Goal: Task Accomplishment & Management: Use online tool/utility

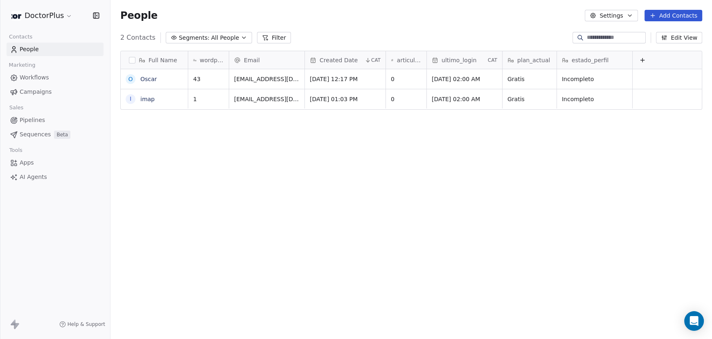
scroll to position [292, 595]
click at [695, 323] on icon "Open Intercom Messenger" at bounding box center [693, 320] width 11 height 11
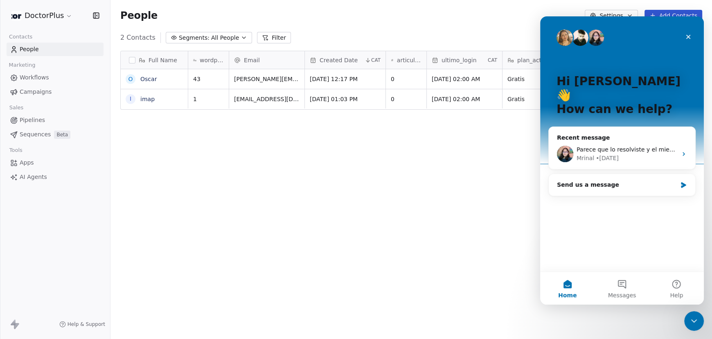
scroll to position [0, 0]
click at [591, 180] on div "Send us a message" at bounding box center [617, 184] width 120 height 9
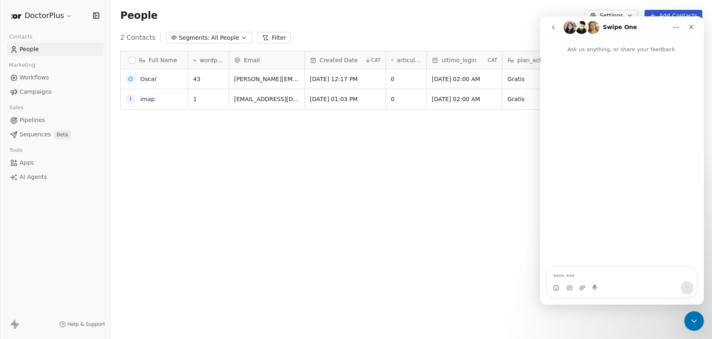
click at [578, 276] on textarea "Message…" at bounding box center [622, 274] width 150 height 14
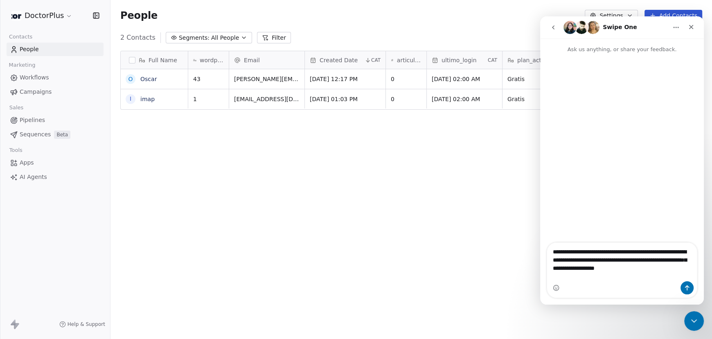
type textarea "**********"
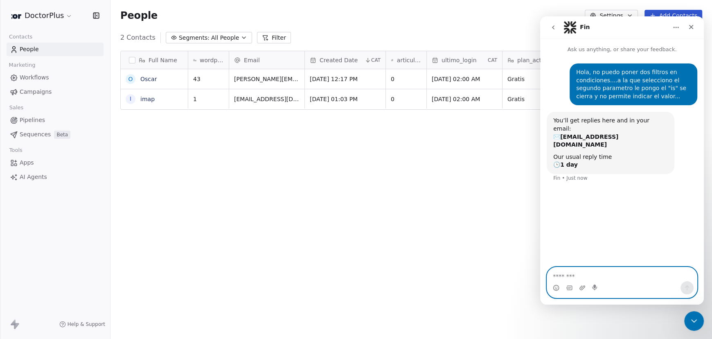
click at [565, 273] on textarea "Message…" at bounding box center [622, 274] width 150 height 14
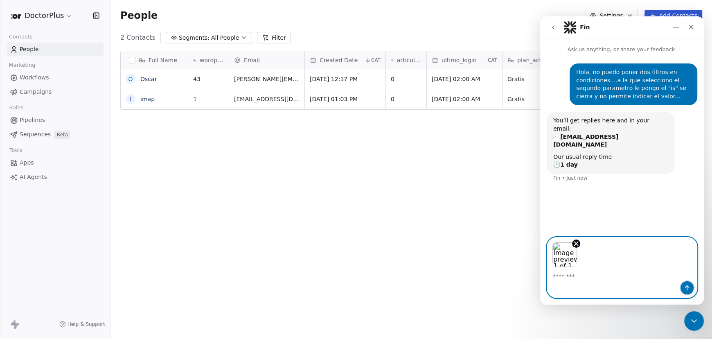
click at [686, 288] on icon "Send a message…" at bounding box center [686, 287] width 7 height 7
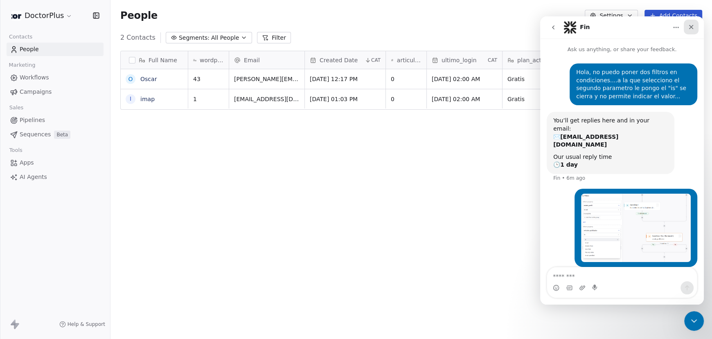
click at [690, 26] on icon "Close" at bounding box center [691, 27] width 4 height 4
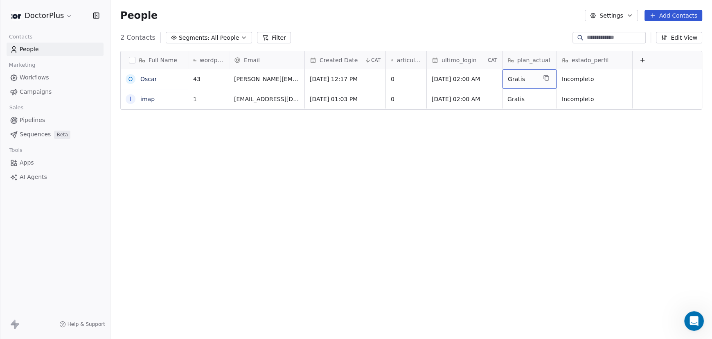
drag, startPoint x: 526, startPoint y: 78, endPoint x: 512, endPoint y: 78, distance: 13.9
click at [548, 79] on icon "grid" at bounding box center [546, 77] width 7 height 7
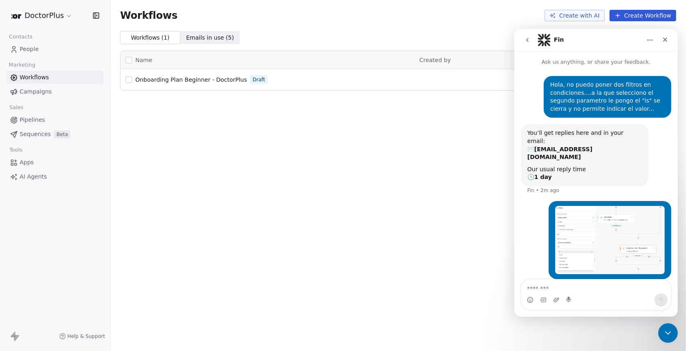
click at [214, 79] on span "Onboarding Plan Beginner - DoctorPlus" at bounding box center [191, 79] width 112 height 7
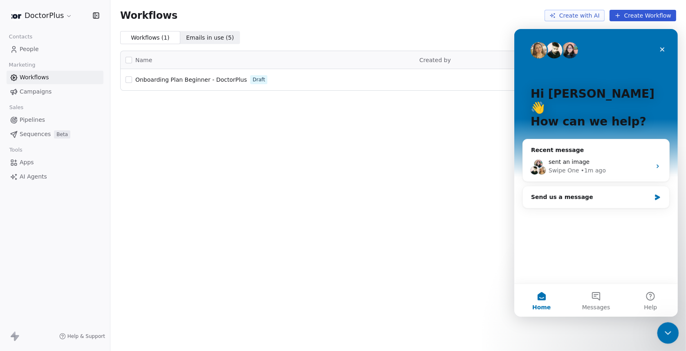
click at [673, 333] on div "Close Intercom Messenger" at bounding box center [667, 332] width 20 height 20
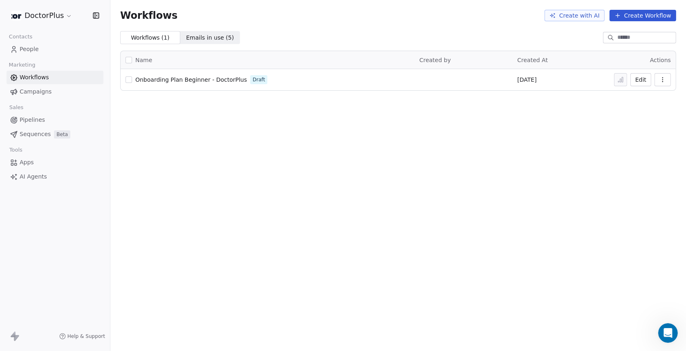
click at [664, 80] on icon "button" at bounding box center [663, 79] width 7 height 7
click at [477, 113] on div "Workflows Create with AI Create Workflow Workflows ( 1 ) Workflows ( 1 ) Emails…" at bounding box center [398, 175] width 576 height 351
click at [128, 79] on button "button" at bounding box center [129, 79] width 7 height 7
click at [198, 36] on span "Emails in use ( 5 )" at bounding box center [210, 38] width 48 height 9
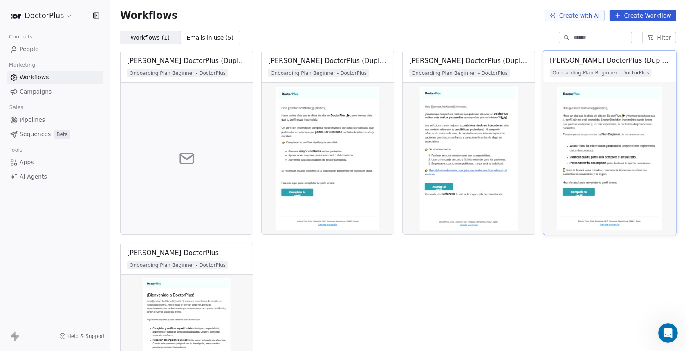
click at [603, 101] on img at bounding box center [609, 158] width 133 height 153
click at [591, 61] on div "Bienvenida DoctorPlus (Duplicate)" at bounding box center [609, 61] width 119 height 10
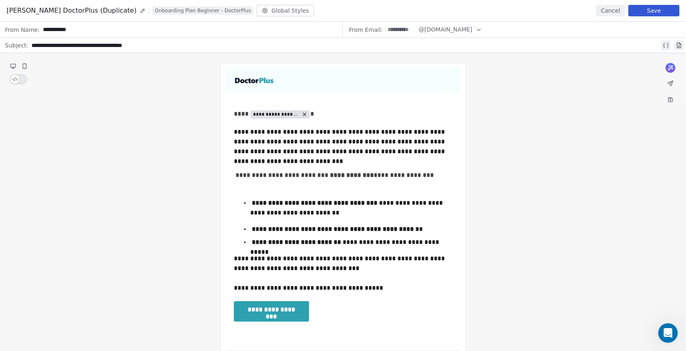
click at [141, 12] on icon at bounding box center [143, 11] width 4 height 4
drag, startPoint x: 7, startPoint y: 9, endPoint x: 155, endPoint y: 11, distance: 148.5
click at [155, 11] on div "**********" at bounding box center [141, 10] width 269 height 11
click at [647, 9] on button "Save" at bounding box center [654, 10] width 51 height 11
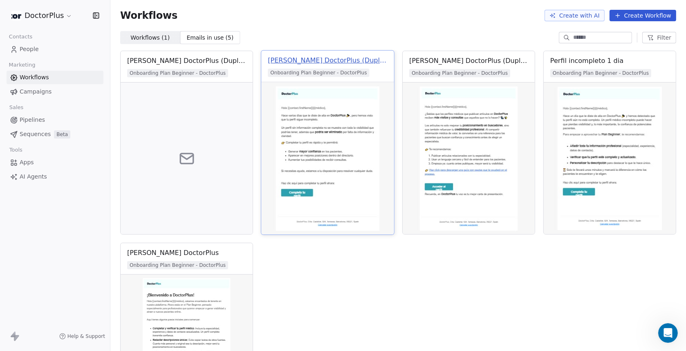
click at [325, 60] on div "Bienvenida DoctorPlus (Duplicate) (Duplicate)" at bounding box center [327, 61] width 119 height 10
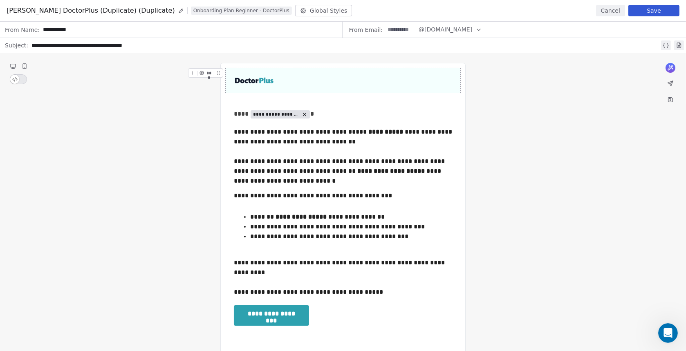
click at [179, 12] on icon at bounding box center [181, 11] width 4 height 4
drag, startPoint x: 7, startPoint y: 9, endPoint x: 239, endPoint y: 9, distance: 231.9
click at [239, 9] on div "**********" at bounding box center [158, 10] width 303 height 11
click at [655, 11] on button "Save" at bounding box center [654, 10] width 51 height 11
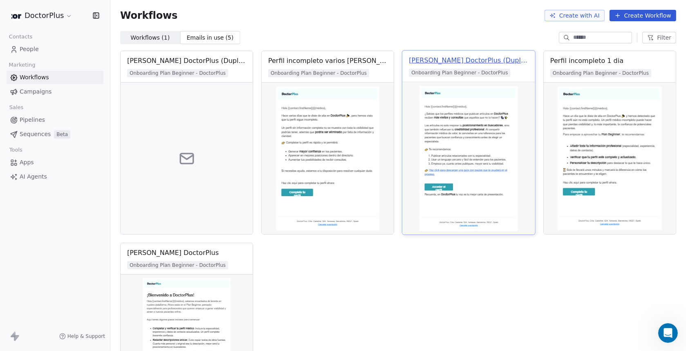
click at [470, 60] on div "Bienvenida DoctorPlus (Duplicate) (Duplicate)" at bounding box center [468, 61] width 119 height 10
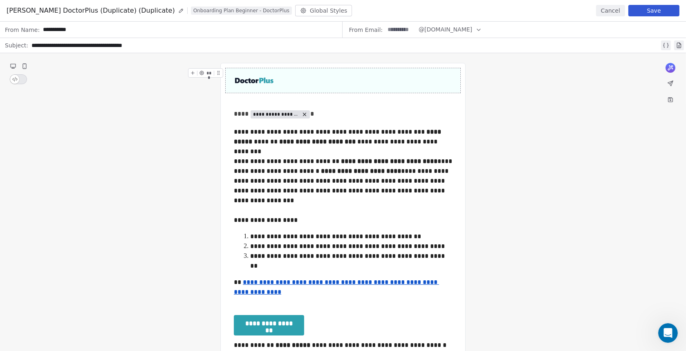
click at [179, 11] on icon at bounding box center [181, 11] width 4 height 4
drag, startPoint x: 7, startPoint y: 11, endPoint x: 212, endPoint y: 11, distance: 205.3
click at [212, 11] on div "**********" at bounding box center [158, 10] width 303 height 11
click at [653, 9] on button "Save" at bounding box center [654, 10] width 51 height 11
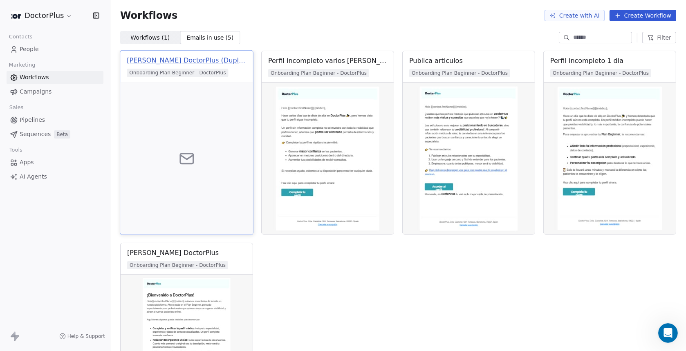
click at [162, 60] on div "Bienvenida DoctorPlus (Duplicate) (Duplicate) (Duplicate)" at bounding box center [186, 61] width 119 height 10
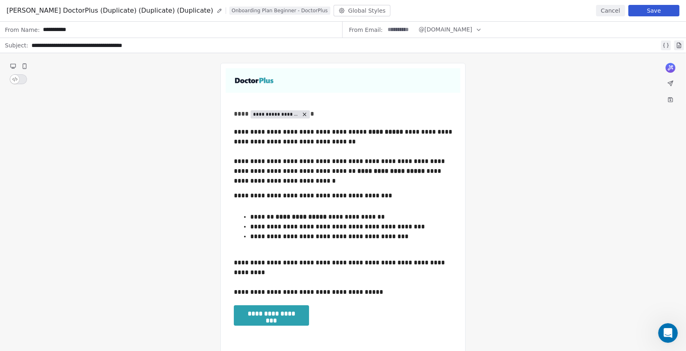
click at [613, 11] on button "Cancel" at bounding box center [610, 10] width 29 height 11
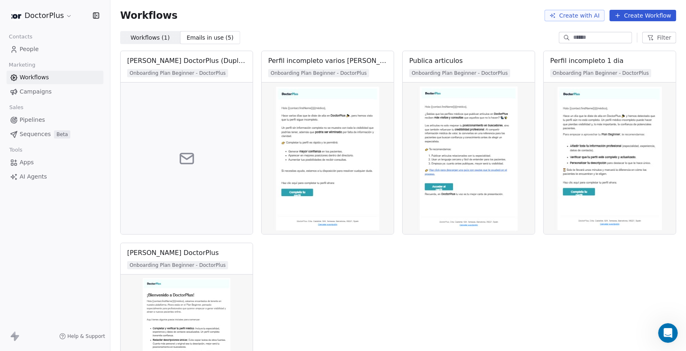
click at [32, 79] on span "Workflows" at bounding box center [34, 77] width 29 height 9
click at [153, 36] on span "Workflows ( 1 )" at bounding box center [149, 38] width 39 height 9
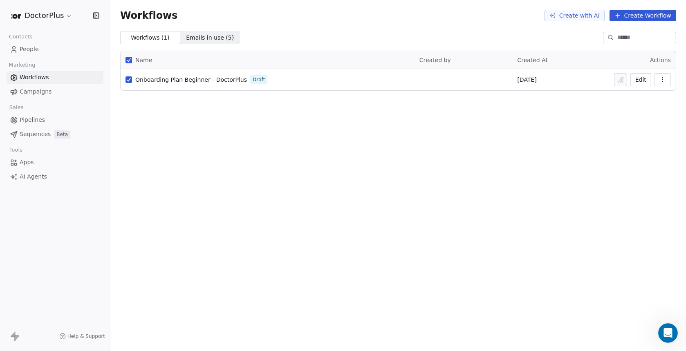
click at [663, 80] on icon "button" at bounding box center [662, 79] width 0 height 0
click at [641, 78] on button "Edit" at bounding box center [641, 79] width 21 height 13
click at [640, 79] on button "Edit" at bounding box center [641, 79] width 21 height 13
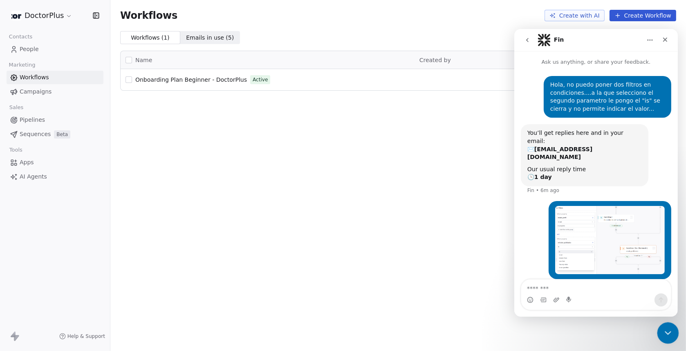
click at [667, 329] on icon "Close Intercom Messenger" at bounding box center [667, 332] width 10 height 10
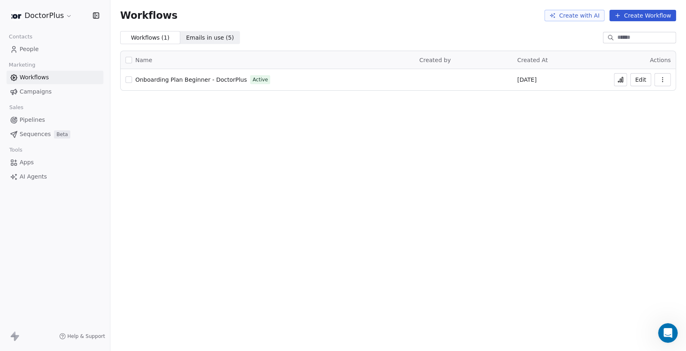
click at [130, 79] on button "button" at bounding box center [129, 79] width 7 height 7
click at [665, 78] on icon "button" at bounding box center [663, 79] width 7 height 7
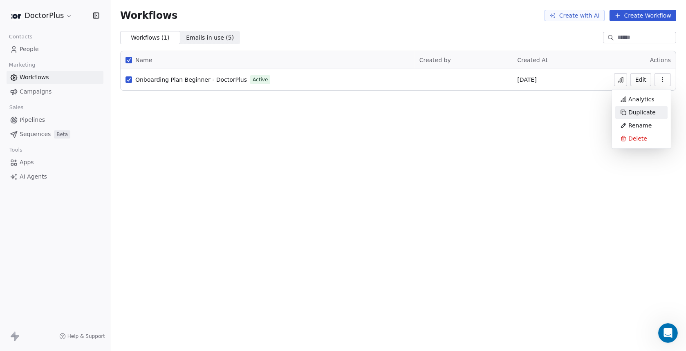
click at [646, 114] on span "Duplicate" at bounding box center [642, 112] width 27 height 8
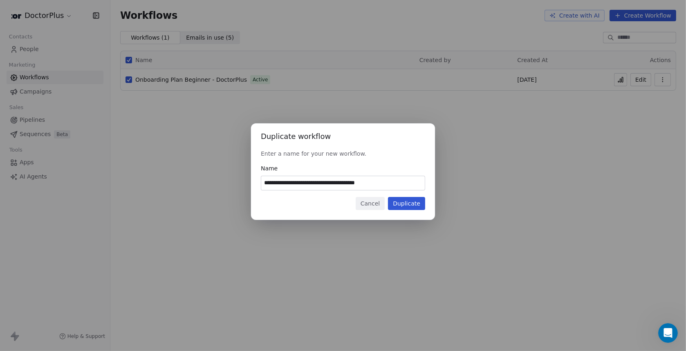
drag, startPoint x: 369, startPoint y: 182, endPoint x: 407, endPoint y: 182, distance: 38.4
click at [407, 182] on input "**********" at bounding box center [343, 183] width 164 height 14
type input "**********"
click at [412, 202] on button "Duplicate" at bounding box center [406, 203] width 37 height 13
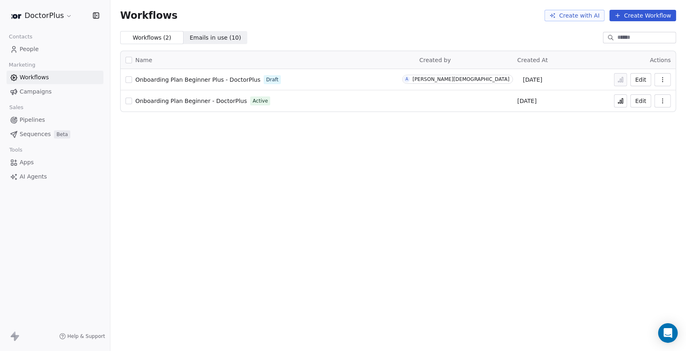
click at [204, 99] on span "Onboarding Plan Beginner - DoctorPlus" at bounding box center [191, 101] width 112 height 7
click at [186, 99] on span "Onboarding Plan Beginner - DoctorPlus" at bounding box center [191, 101] width 112 height 7
click at [184, 80] on span "Onboarding Plan Beginner Plus - DoctorPlus" at bounding box center [197, 79] width 125 height 7
click at [640, 103] on button "Edit" at bounding box center [641, 100] width 21 height 13
click at [621, 102] on icon at bounding box center [620, 101] width 1 height 3
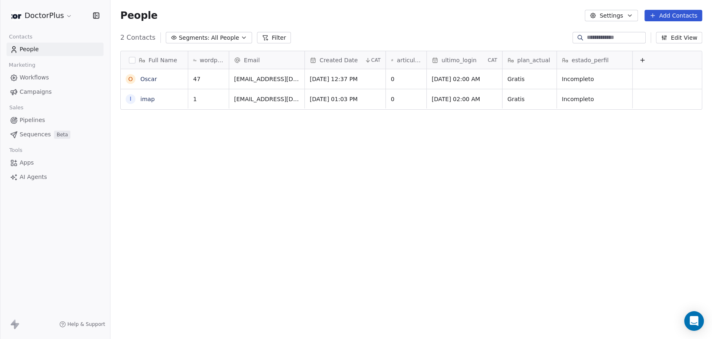
scroll to position [292, 595]
click at [689, 324] on icon "Open Intercom Messenger" at bounding box center [693, 320] width 11 height 11
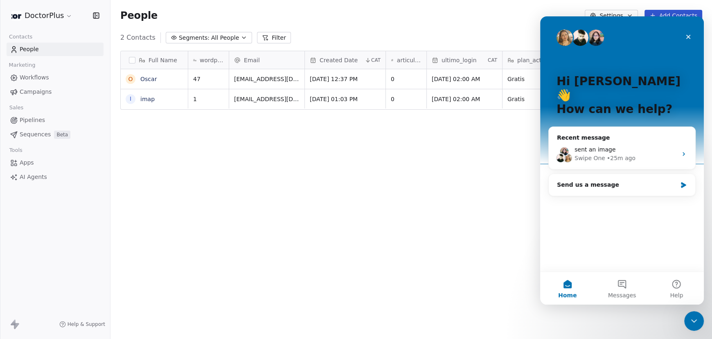
scroll to position [0, 0]
click at [596, 154] on div "Swipe One" at bounding box center [589, 158] width 31 height 9
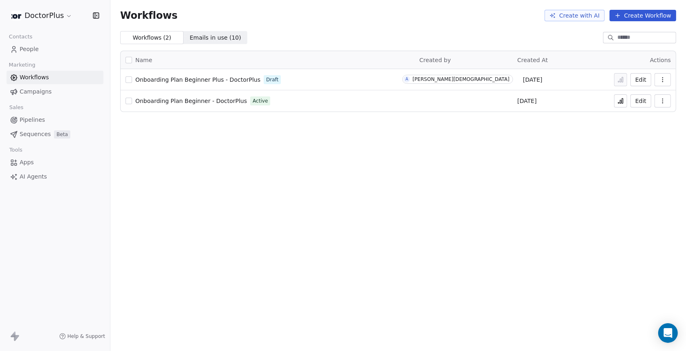
click at [29, 50] on span "People" at bounding box center [29, 49] width 19 height 9
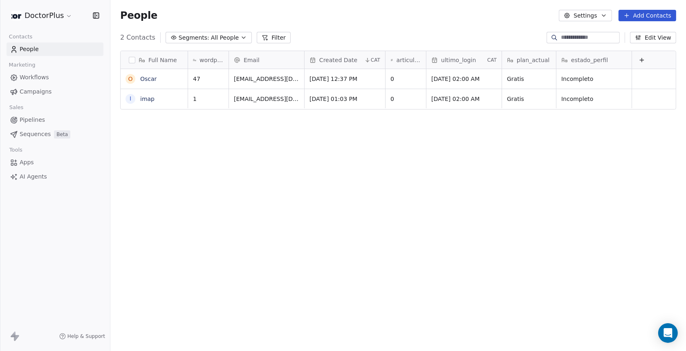
scroll to position [302, 569]
click at [28, 78] on span "Workflows" at bounding box center [34, 77] width 29 height 9
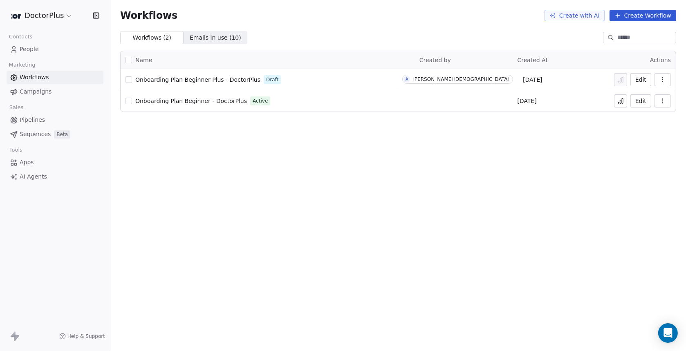
click at [186, 80] on span "Onboarding Plan Beginner Plus - DoctorPlus" at bounding box center [197, 79] width 125 height 7
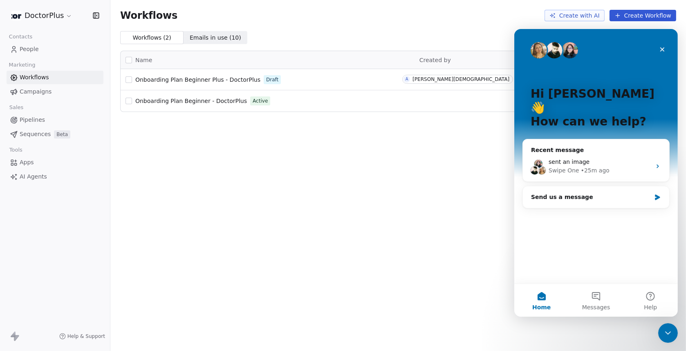
click at [204, 99] on span "Onboarding Plan Beginner - DoctorPlus" at bounding box center [191, 101] width 112 height 7
click at [658, 49] on div "Close" at bounding box center [662, 49] width 15 height 15
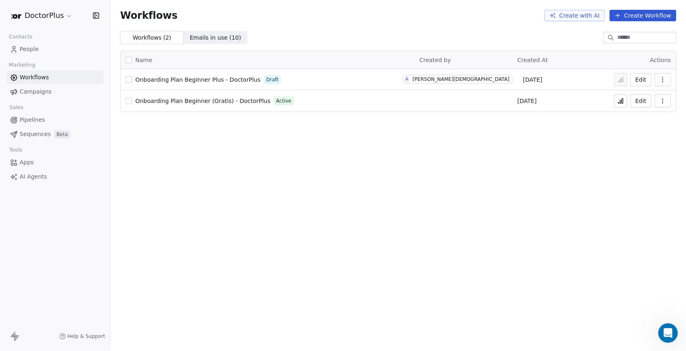
click at [154, 101] on span "Onboarding Plan Beginner (Gratis) - DoctorPlus" at bounding box center [202, 101] width 135 height 7
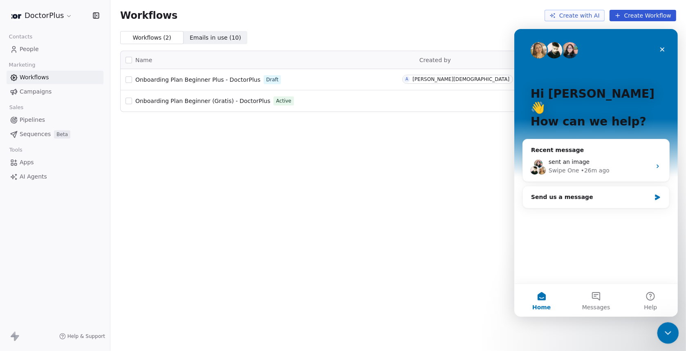
drag, startPoint x: 667, startPoint y: 332, endPoint x: 667, endPoint y: 324, distance: 8.6
click at [667, 331] on icon "Close Intercom Messenger" at bounding box center [667, 332] width 10 height 10
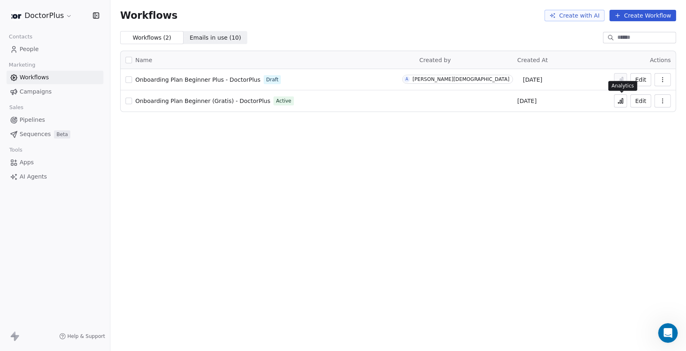
click at [619, 100] on icon at bounding box center [621, 101] width 7 height 7
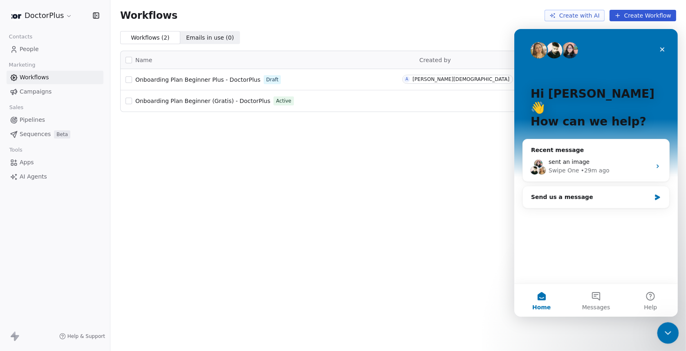
click at [668, 335] on icon "Close Intercom Messenger" at bounding box center [667, 332] width 10 height 10
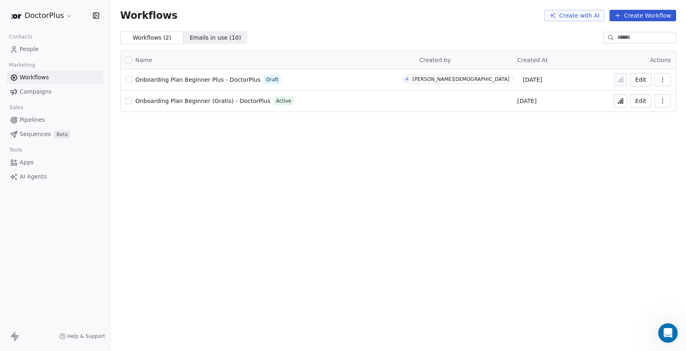
click at [25, 53] on span "People" at bounding box center [29, 49] width 19 height 9
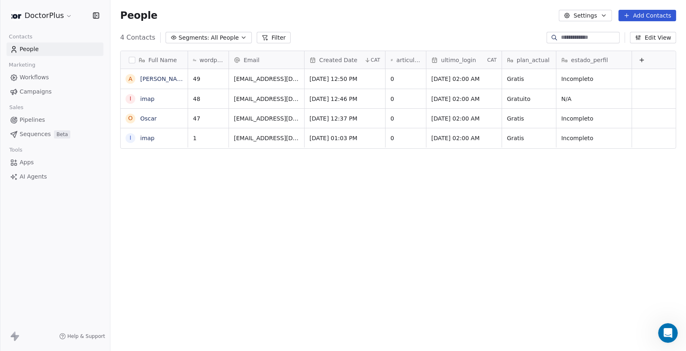
scroll to position [302, 569]
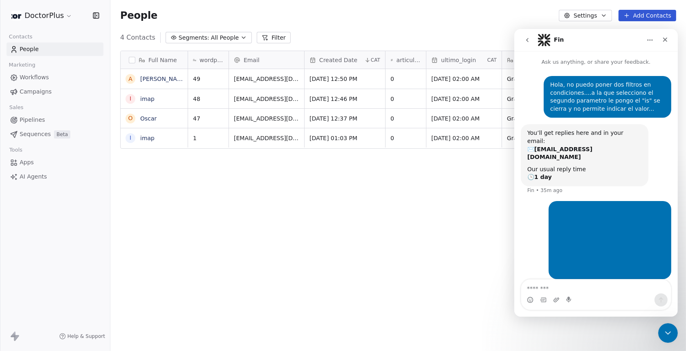
scroll to position [302, 569]
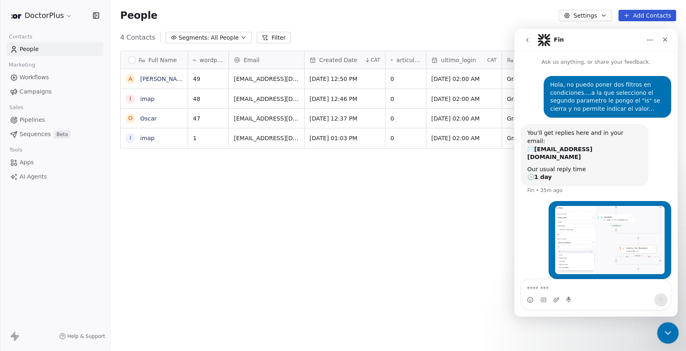
click at [667, 330] on icon "Close Intercom Messenger" at bounding box center [667, 332] width 10 height 10
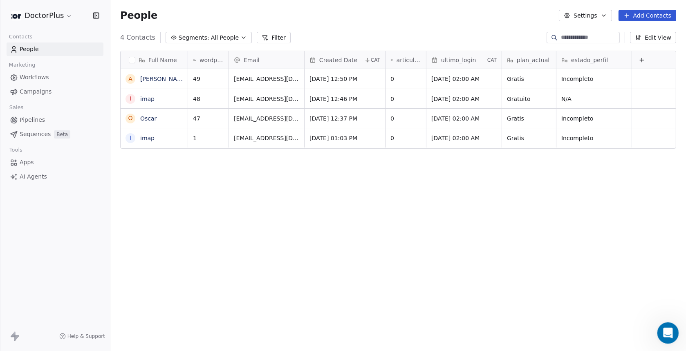
scroll to position [0, 0]
click at [153, 78] on link "[PERSON_NAME]" at bounding box center [163, 79] width 47 height 7
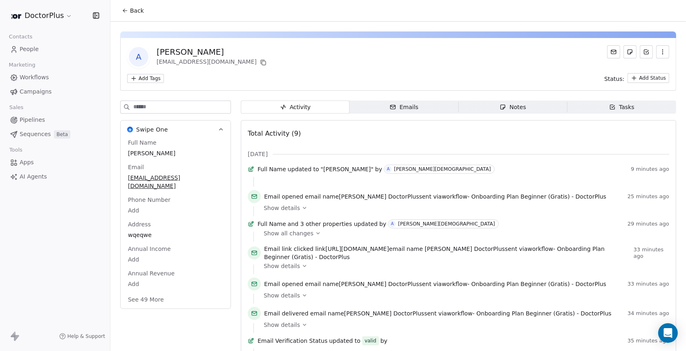
click at [400, 109] on div "Emails" at bounding box center [404, 107] width 29 height 9
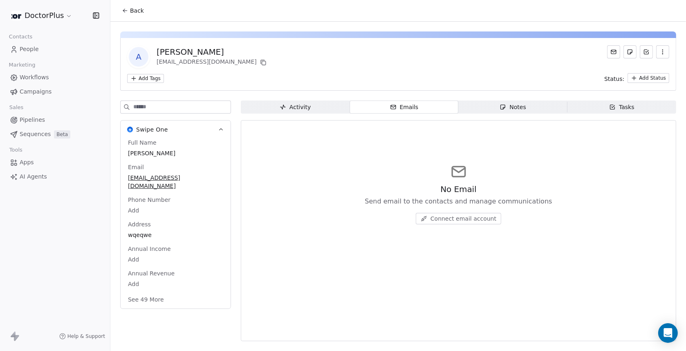
click at [510, 106] on div "Notes" at bounding box center [513, 107] width 26 height 9
click at [598, 108] on span "Tasks Tasks" at bounding box center [622, 107] width 109 height 13
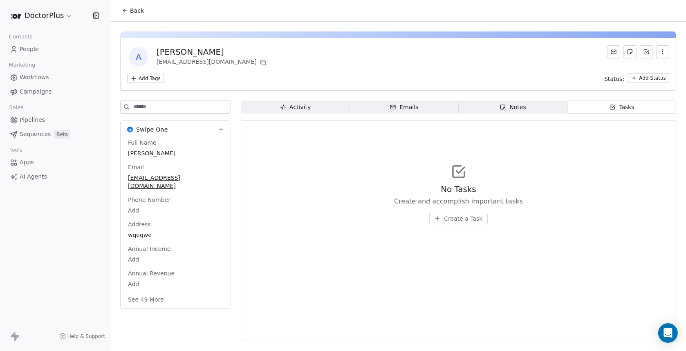
click at [316, 110] on span "Activity Activity" at bounding box center [295, 107] width 109 height 13
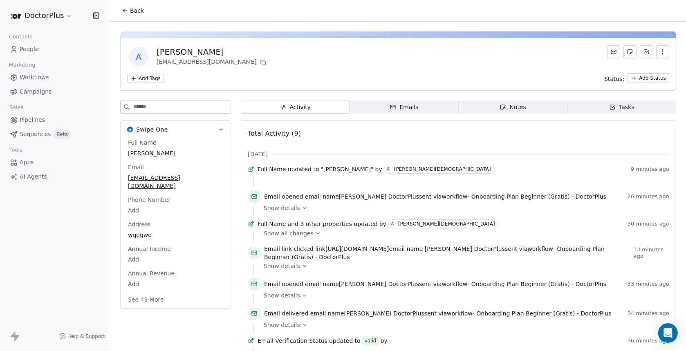
click at [31, 49] on span "People" at bounding box center [29, 49] width 19 height 9
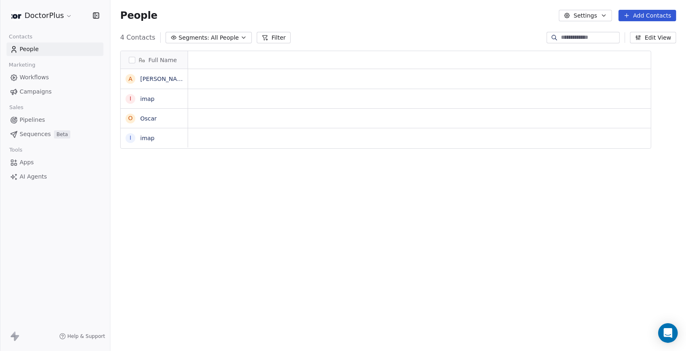
scroll to position [302, 569]
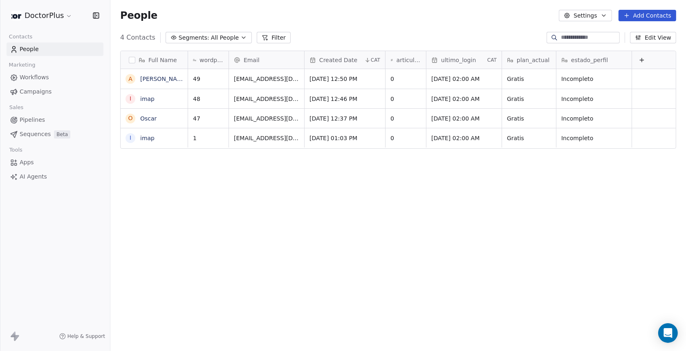
click at [43, 77] on span "Workflows" at bounding box center [34, 77] width 29 height 9
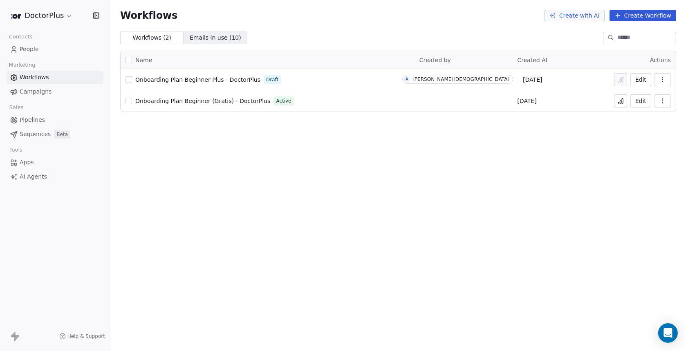
click at [173, 100] on span "Onboarding Plan Beginner (Gratis) - DoctorPlus" at bounding box center [202, 101] width 135 height 7
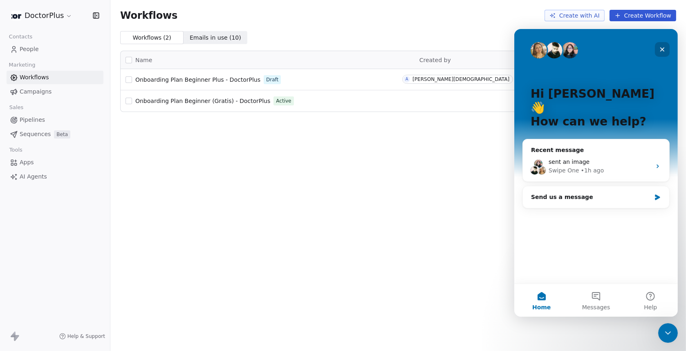
click at [660, 48] on icon "Close" at bounding box center [662, 49] width 7 height 7
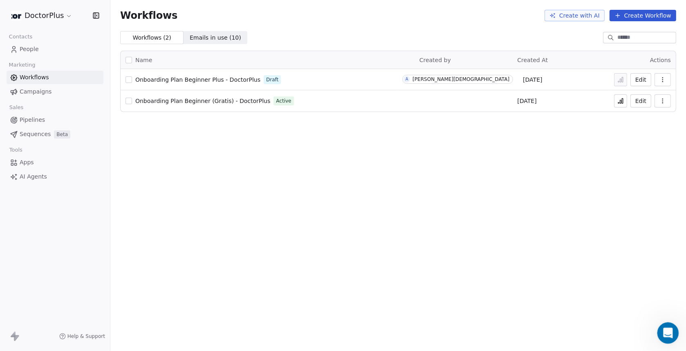
click at [671, 332] on icon "Open Intercom Messenger" at bounding box center [666, 332] width 13 height 13
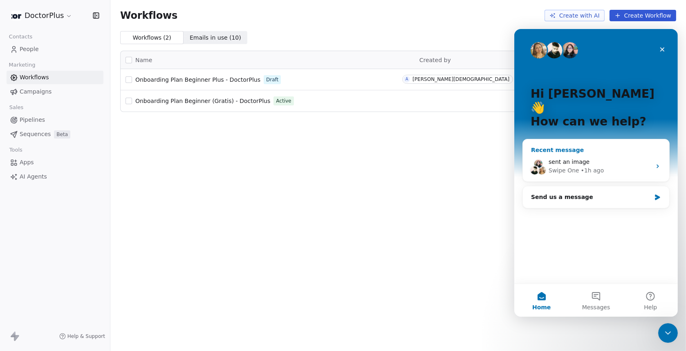
click at [556, 166] on div "Swipe One" at bounding box center [563, 170] width 31 height 9
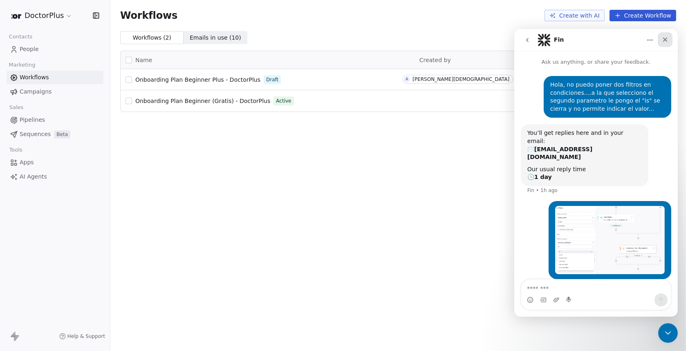
drag, startPoint x: 668, startPoint y: 39, endPoint x: 1172, endPoint y: 78, distance: 506.1
click at [668, 39] on icon "Close" at bounding box center [665, 39] width 7 height 7
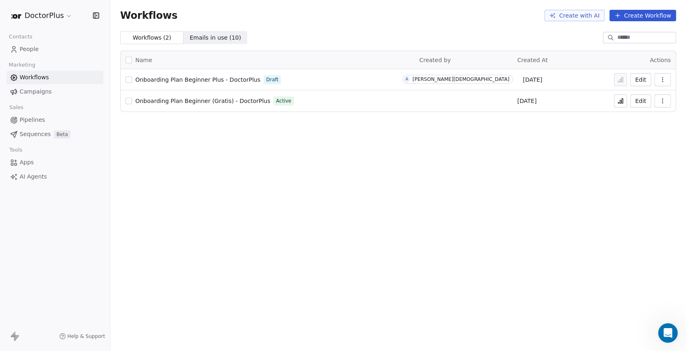
click at [188, 80] on span "Onboarding Plan Beginner Plus - DoctorPlus" at bounding box center [197, 79] width 125 height 7
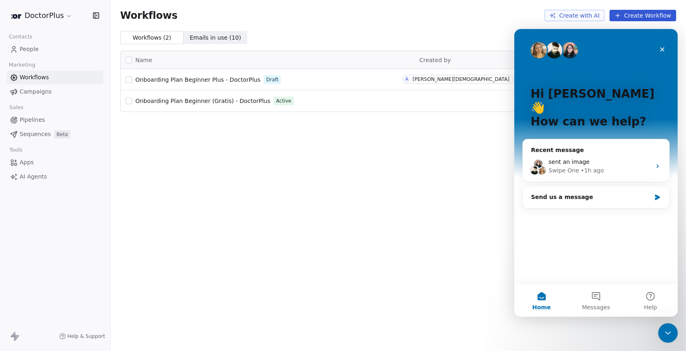
click at [200, 102] on span "Onboarding Plan Beginner (Gratis) - DoctorPlus" at bounding box center [202, 101] width 135 height 7
click at [663, 49] on icon "Close" at bounding box center [662, 49] width 7 height 7
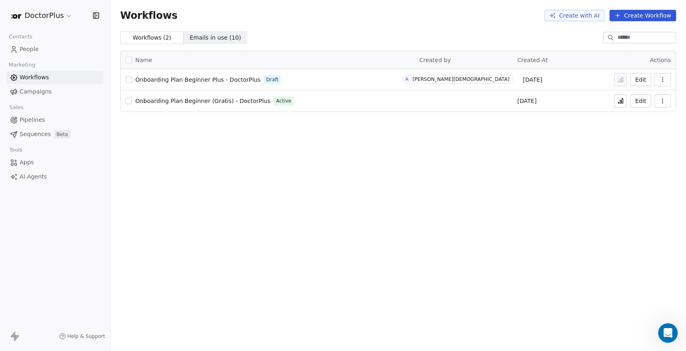
click at [202, 79] on span "Onboarding Plan Beginner Plus - DoctorPlus" at bounding box center [197, 79] width 125 height 7
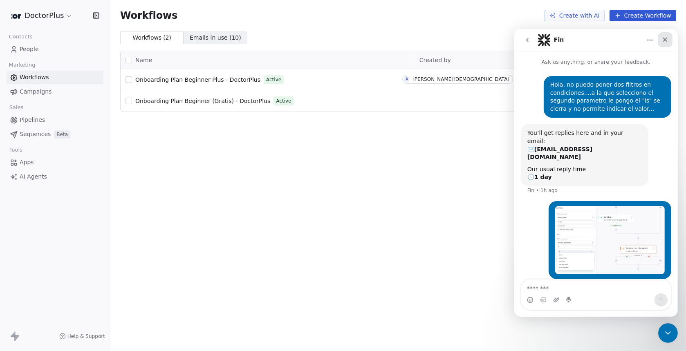
click at [660, 38] on div "Close" at bounding box center [665, 39] width 15 height 15
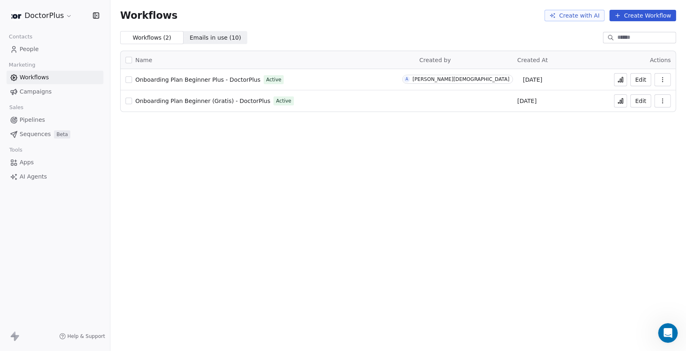
click at [130, 79] on button "button" at bounding box center [129, 79] width 7 height 7
click at [665, 78] on icon "button" at bounding box center [663, 79] width 7 height 7
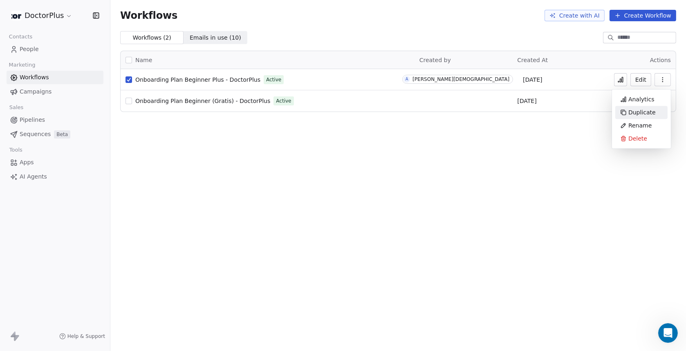
click at [637, 113] on span "Duplicate" at bounding box center [642, 112] width 27 height 8
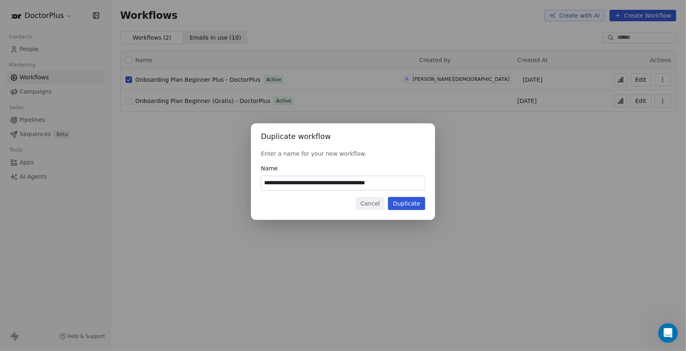
drag, startPoint x: 310, startPoint y: 184, endPoint x: 344, endPoint y: 183, distance: 34.4
click at [344, 183] on input "**********" at bounding box center [343, 183] width 164 height 14
type input "**********"
click at [407, 207] on button "Duplicate" at bounding box center [406, 203] width 37 height 13
